Goal: Navigation & Orientation: Find specific page/section

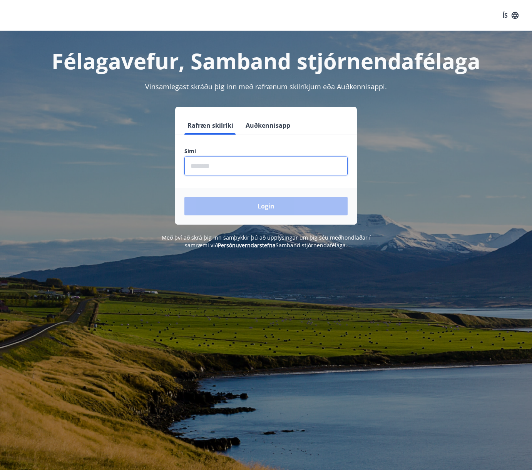
click at [284, 162] on input "phone" at bounding box center [265, 166] width 163 height 19
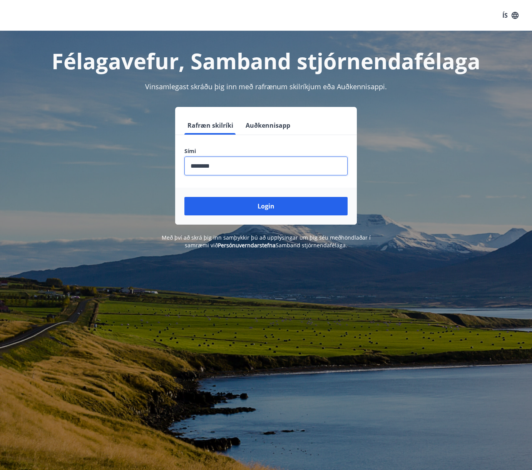
type input "********"
click at [266, 206] on button "Login" at bounding box center [265, 206] width 163 height 18
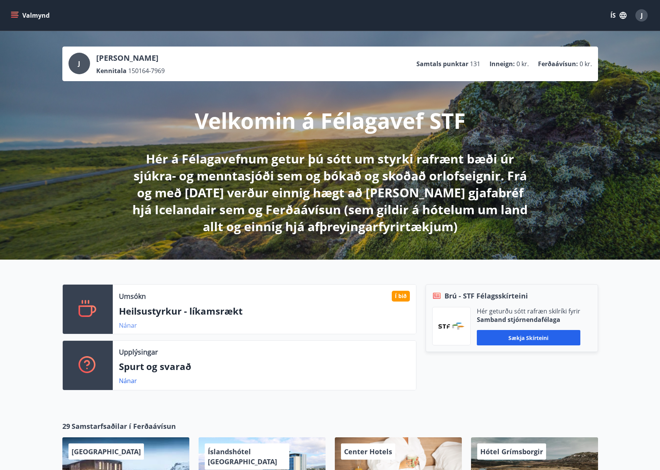
click at [134, 328] on link "Nánar" at bounding box center [128, 325] width 18 height 8
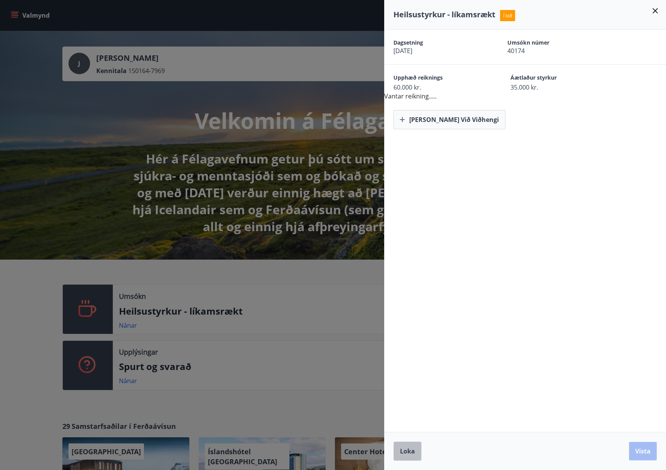
click at [407, 452] on span "Loka" at bounding box center [407, 451] width 15 height 8
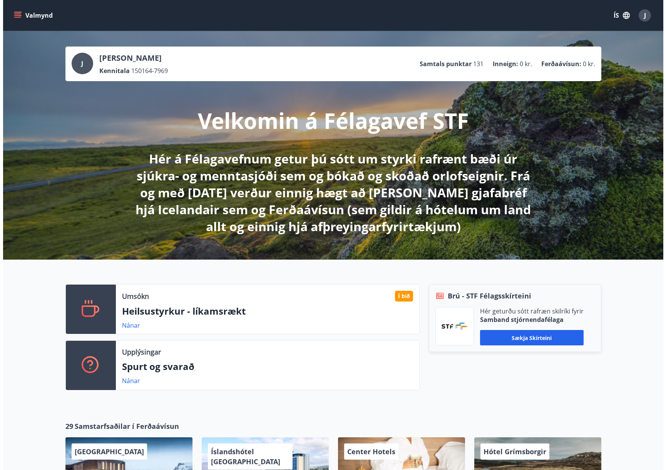
scroll to position [253, 0]
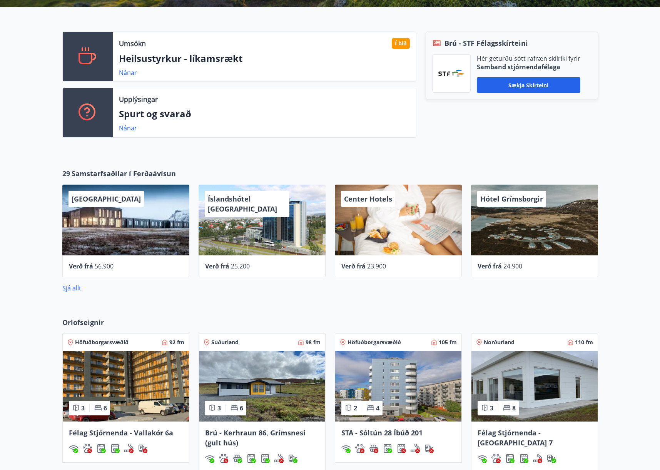
click at [521, 203] on span "Hótel Grímsborgir" at bounding box center [511, 198] width 63 height 9
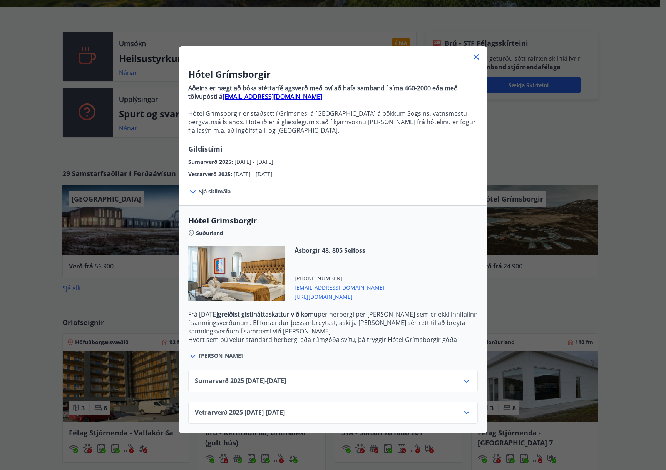
click at [464, 382] on icon at bounding box center [466, 381] width 5 height 3
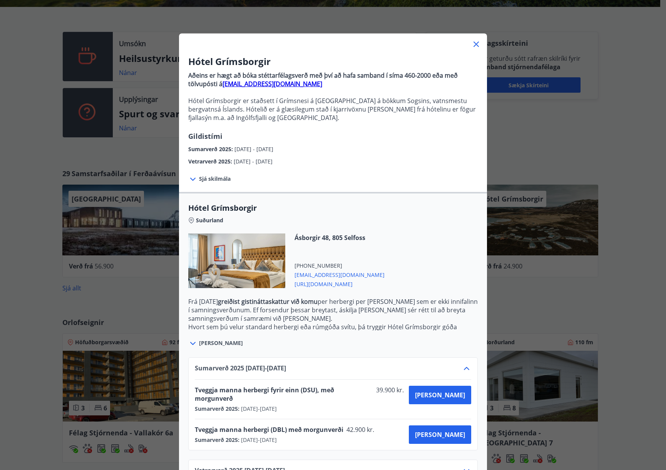
scroll to position [31, 0]
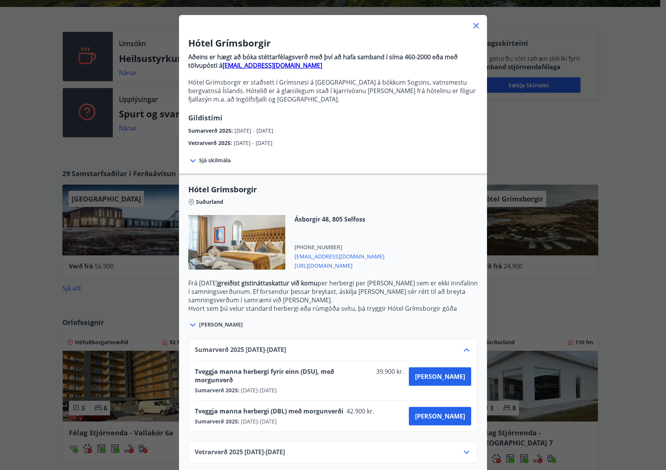
click at [465, 349] on icon at bounding box center [466, 350] width 9 height 9
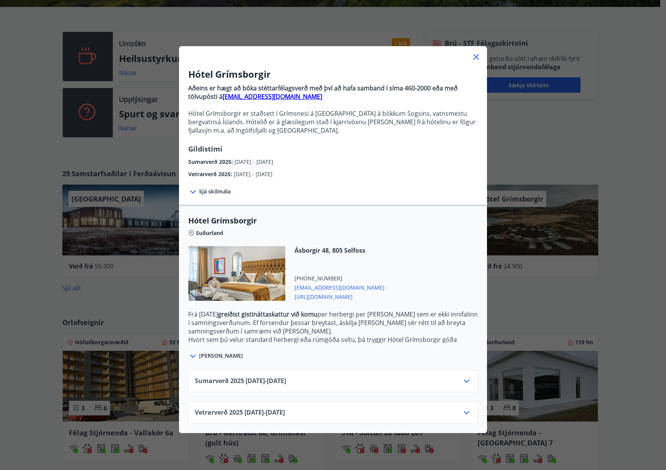
scroll to position [0, 0]
click at [462, 411] on icon at bounding box center [466, 412] width 9 height 9
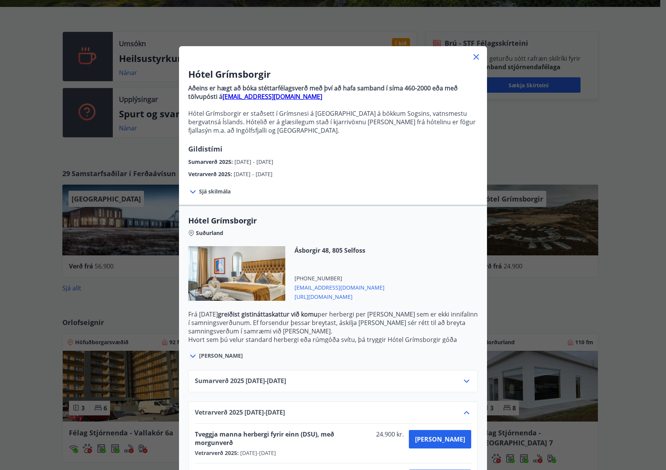
scroll to position [31, 0]
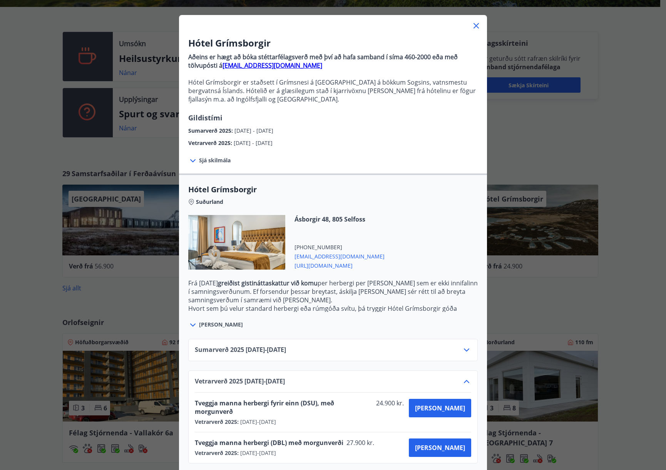
click at [465, 379] on icon at bounding box center [466, 381] width 9 height 9
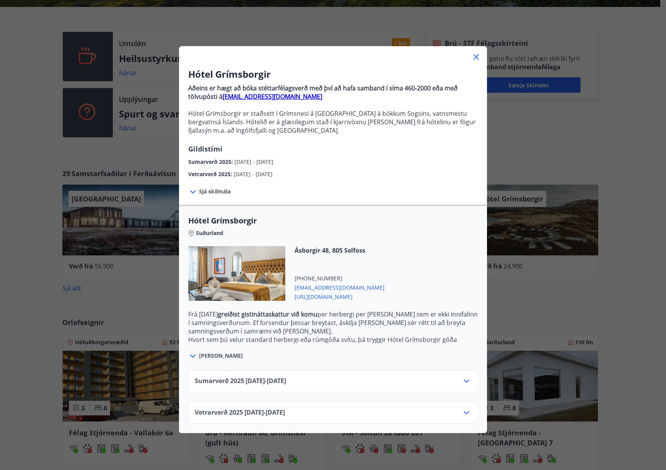
scroll to position [0, 0]
click at [475, 56] on icon at bounding box center [475, 56] width 9 height 9
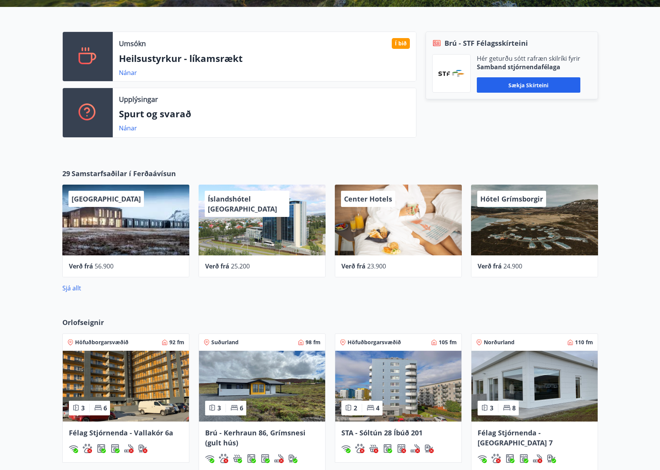
click at [376, 198] on span "Center Hotels" at bounding box center [368, 198] width 48 height 9
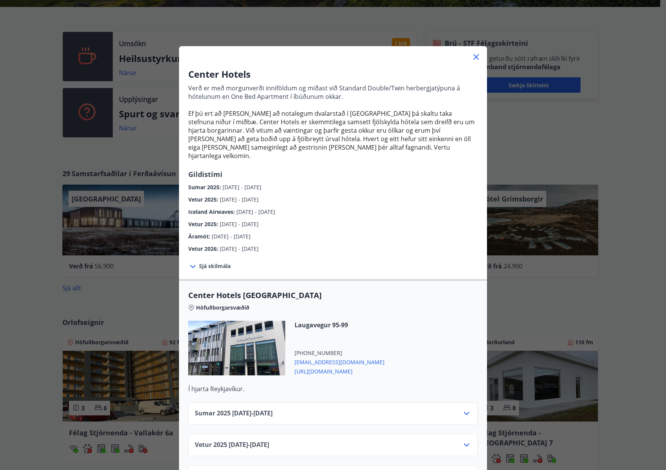
click at [465, 409] on icon at bounding box center [466, 413] width 9 height 9
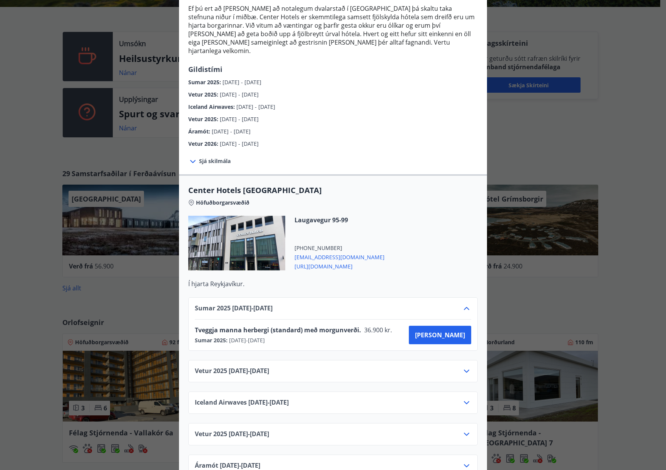
scroll to position [171, 0]
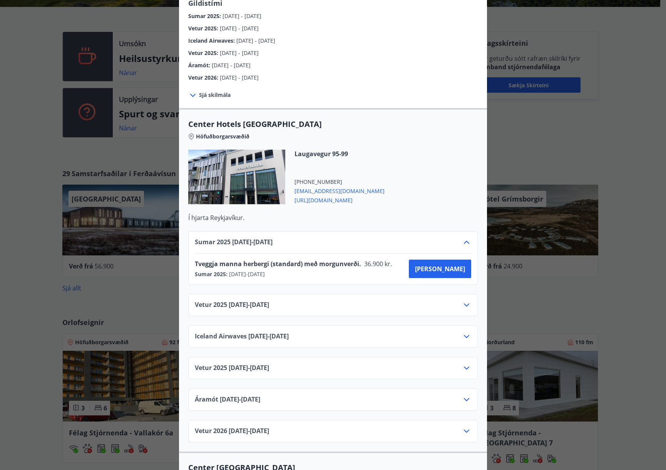
click at [465, 332] on icon at bounding box center [466, 336] width 9 height 9
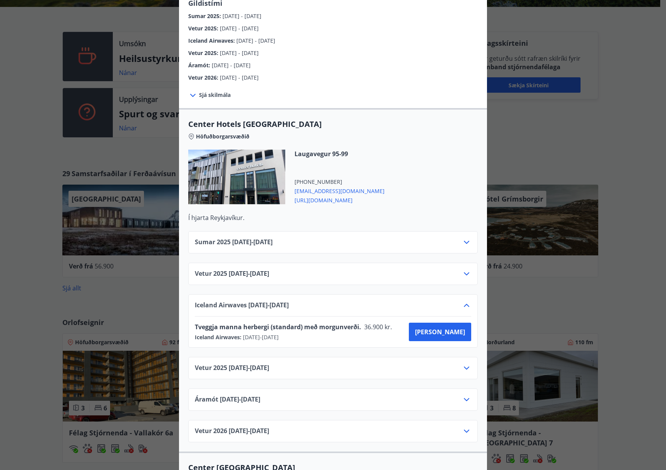
click at [462, 301] on icon at bounding box center [466, 305] width 9 height 9
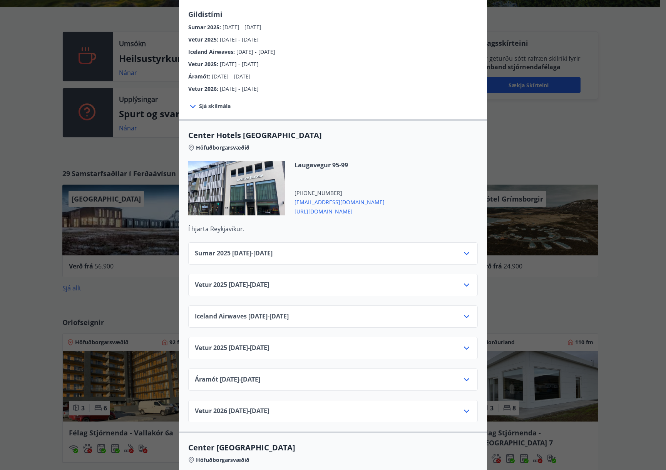
scroll to position [1, 0]
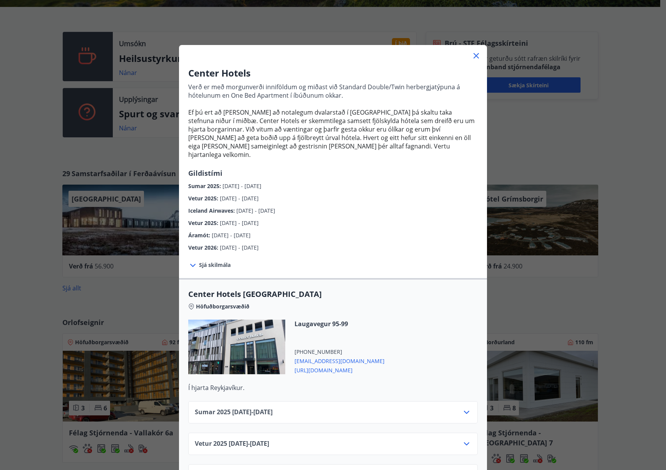
click at [473, 54] on icon at bounding box center [475, 55] width 9 height 9
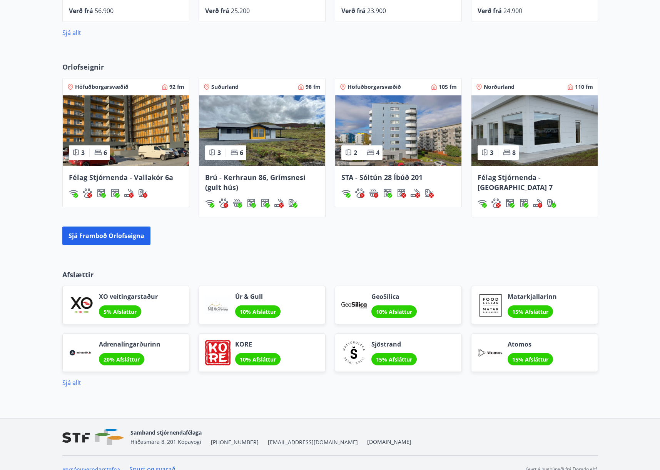
scroll to position [521, 0]
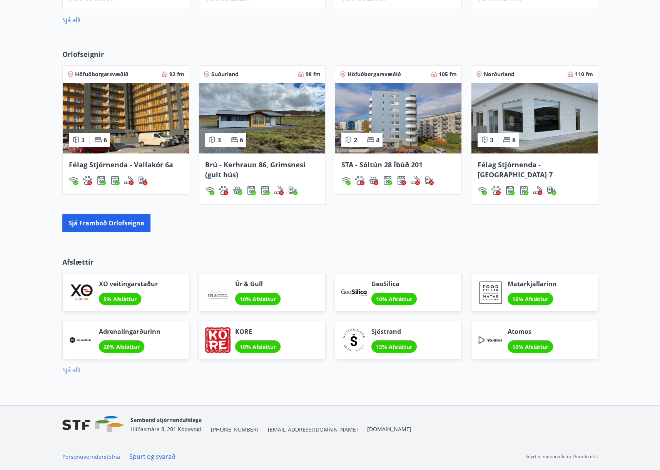
click at [67, 371] on link "Sjá allt" at bounding box center [71, 370] width 19 height 8
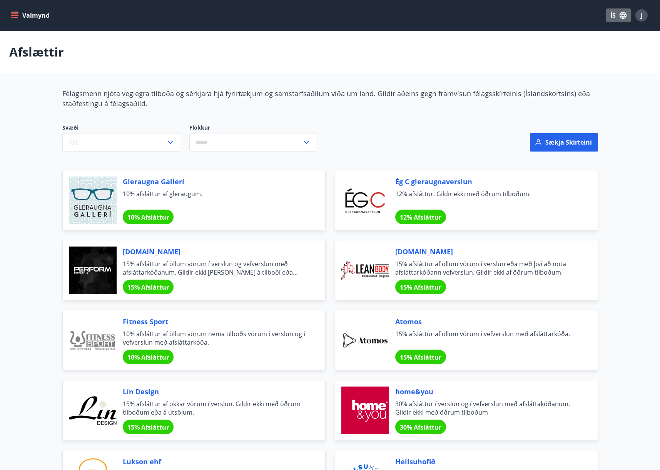
click at [537, 16] on icon "button" at bounding box center [622, 15] width 7 height 7
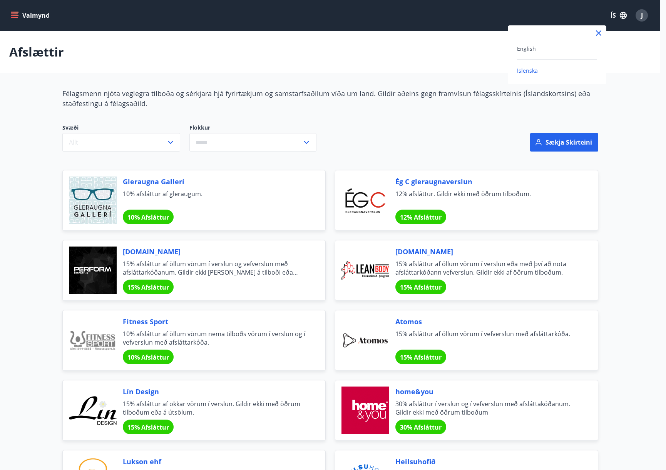
click at [537, 12] on div at bounding box center [333, 235] width 666 height 470
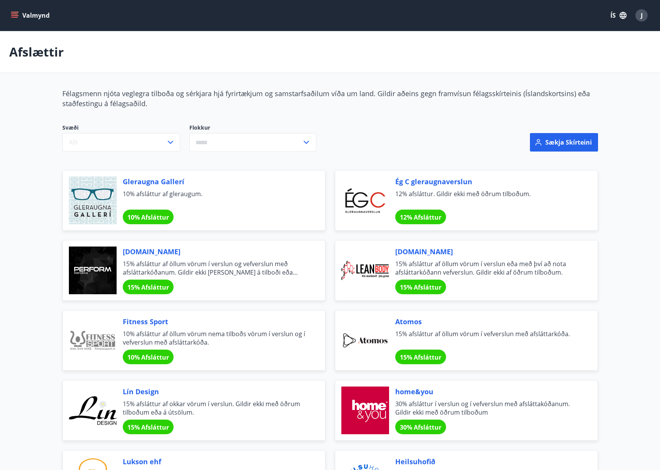
click at [537, 15] on div "J" at bounding box center [641, 15] width 12 height 12
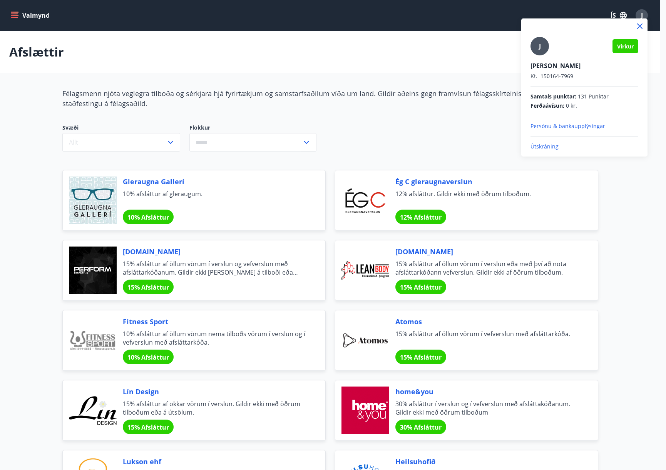
click at [537, 145] on p "Útskráning" at bounding box center [584, 147] width 108 height 8
